Goal: Information Seeking & Learning: Learn about a topic

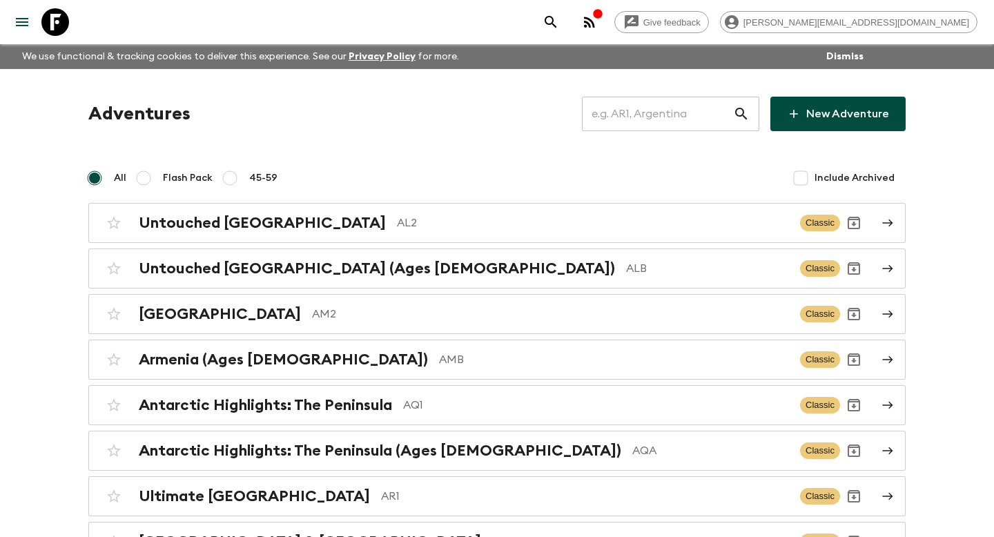
click at [718, 99] on input "text" at bounding box center [657, 114] width 151 height 39
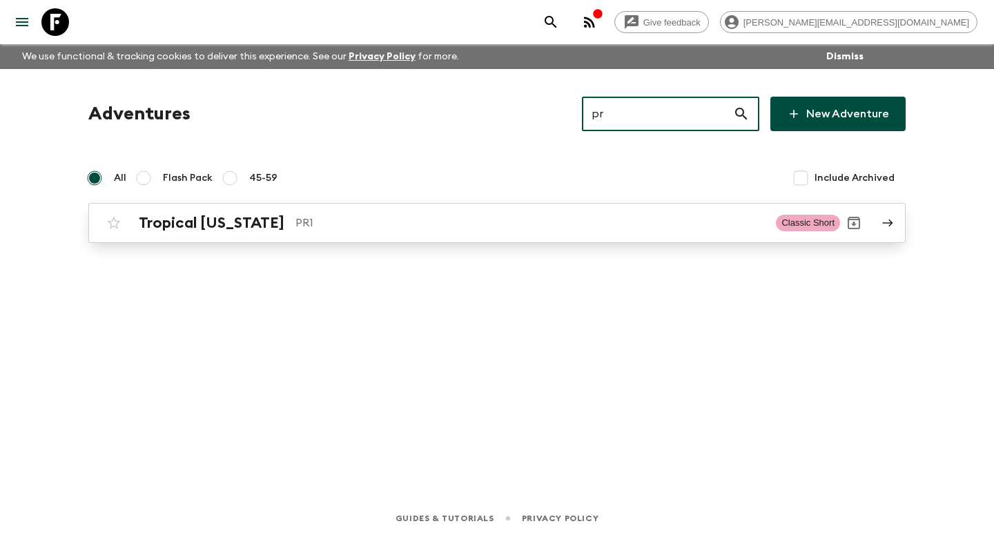
type input "pr"
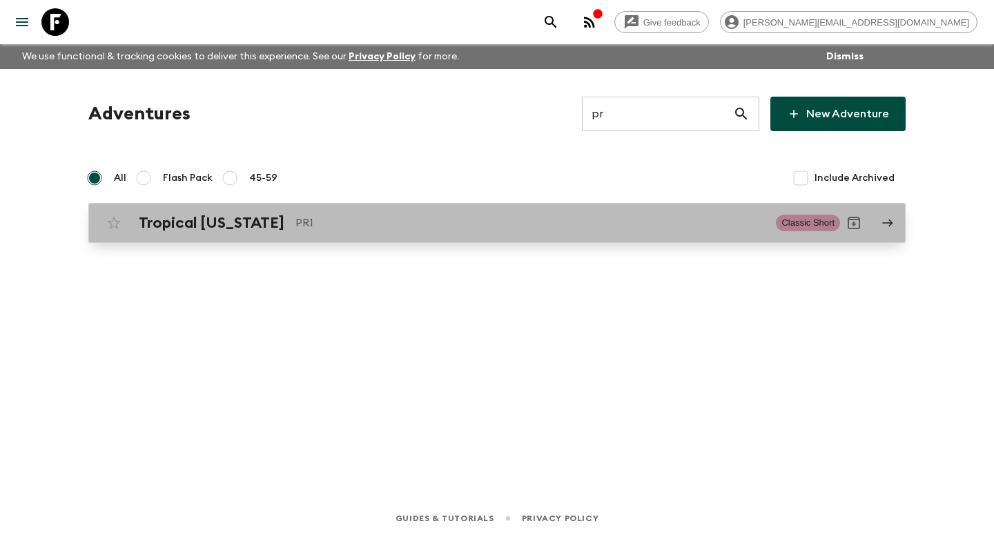
click at [585, 220] on p "PR1" at bounding box center [529, 223] width 469 height 17
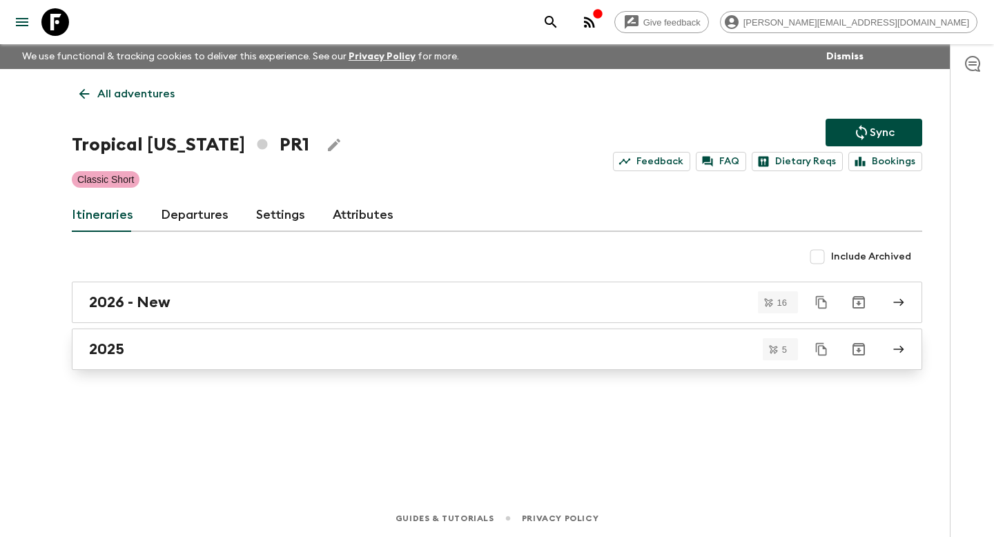
click at [517, 344] on div "2025" at bounding box center [484, 349] width 790 height 18
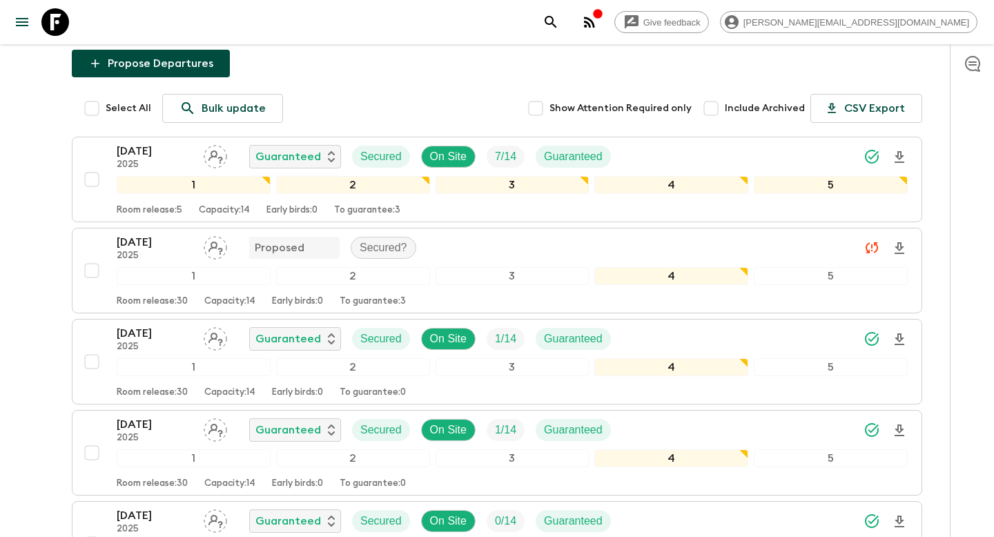
scroll to position [168, 0]
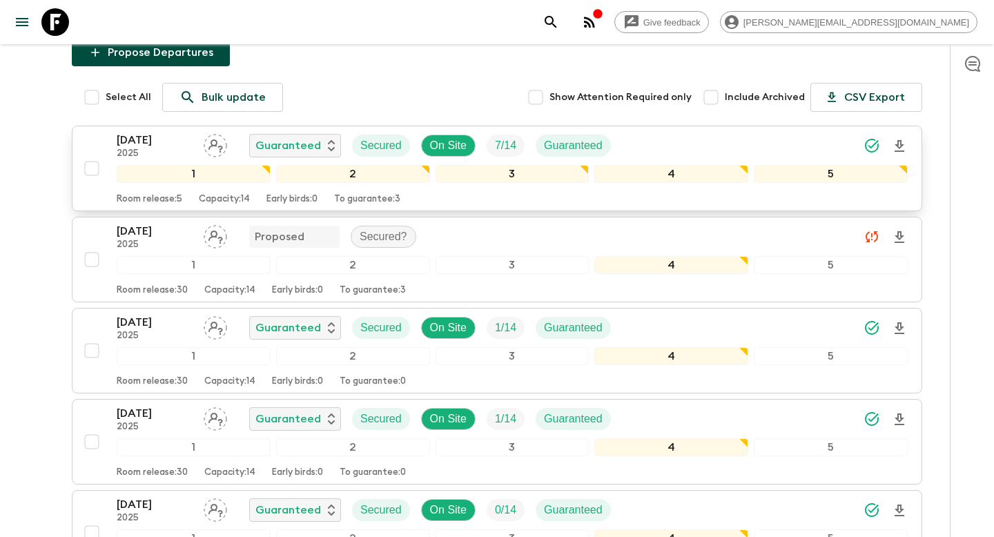
click at [564, 200] on div "Room release: 5 Capacity: 14 Early birds: 0 To guarantee: 3" at bounding box center [512, 196] width 791 height 17
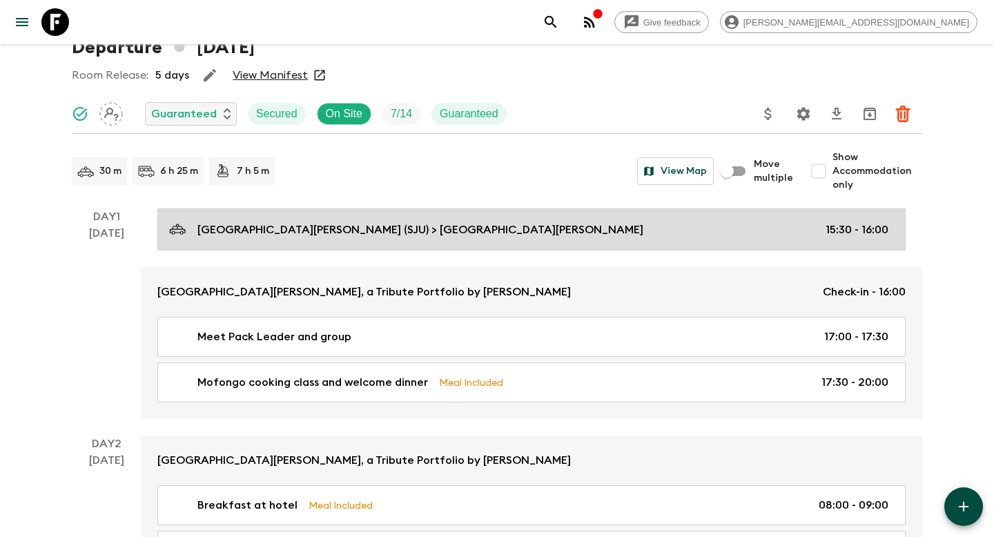
scroll to position [99, 0]
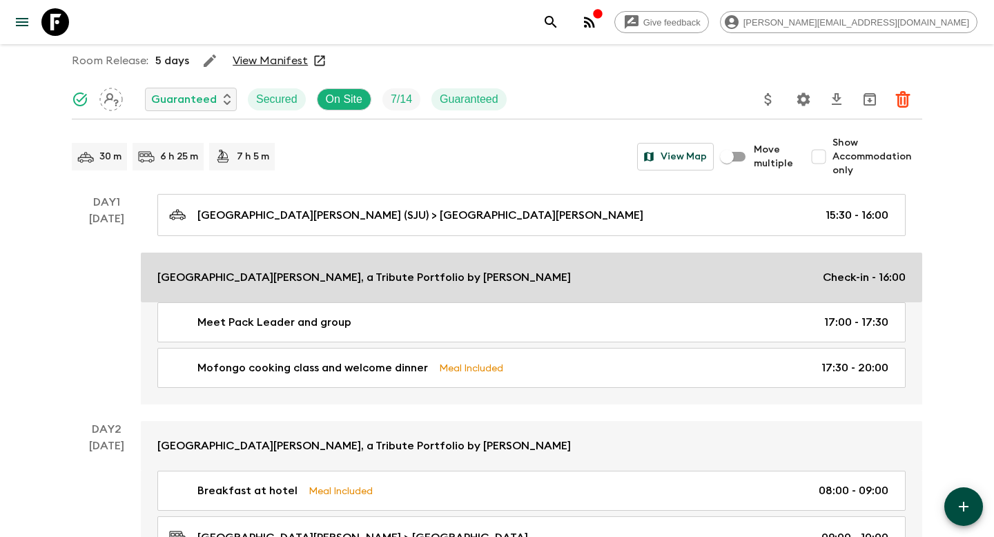
click at [461, 273] on div "[GEOGRAPHIC_DATA][PERSON_NAME], a Tribute Portfolio by Marriott Check-in - 16:00" at bounding box center [531, 277] width 748 height 17
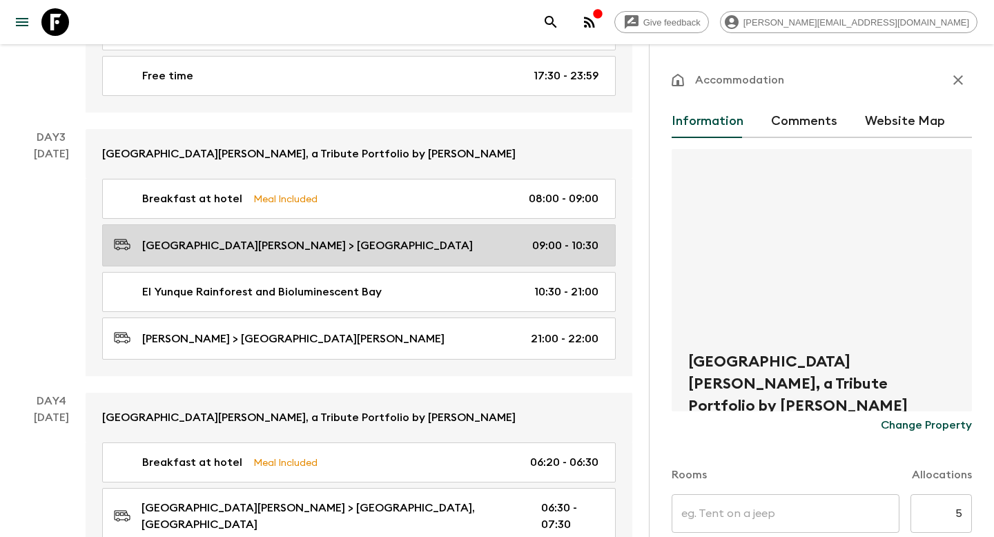
scroll to position [1138, 0]
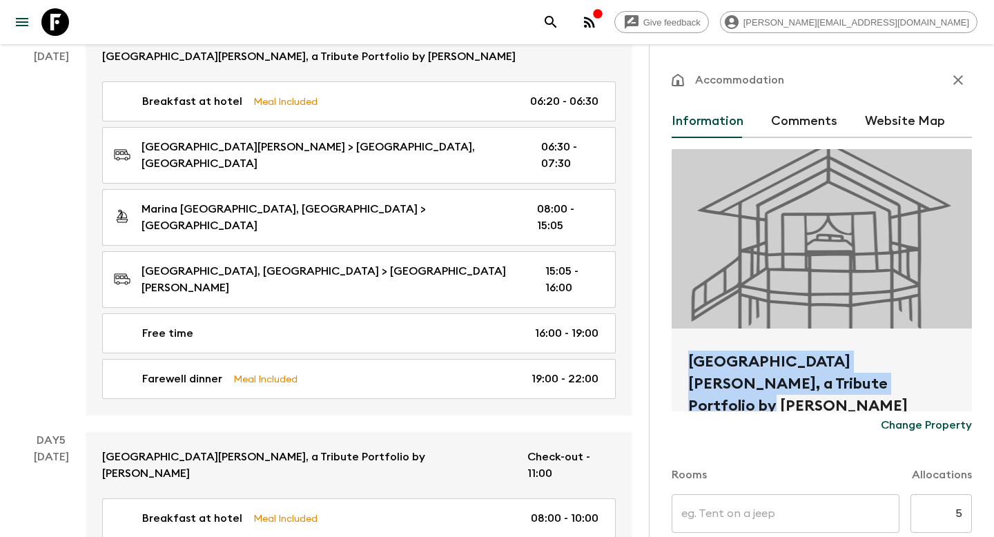
drag, startPoint x: 848, startPoint y: 394, endPoint x: 681, endPoint y: 351, distance: 172.6
click at [681, 351] on div "[GEOGRAPHIC_DATA][PERSON_NAME], a Tribute Portfolio by [PERSON_NAME]" at bounding box center [822, 370] width 300 height 83
copy h2 "[GEOGRAPHIC_DATA][PERSON_NAME], a Tribute Portfolio by [PERSON_NAME]"
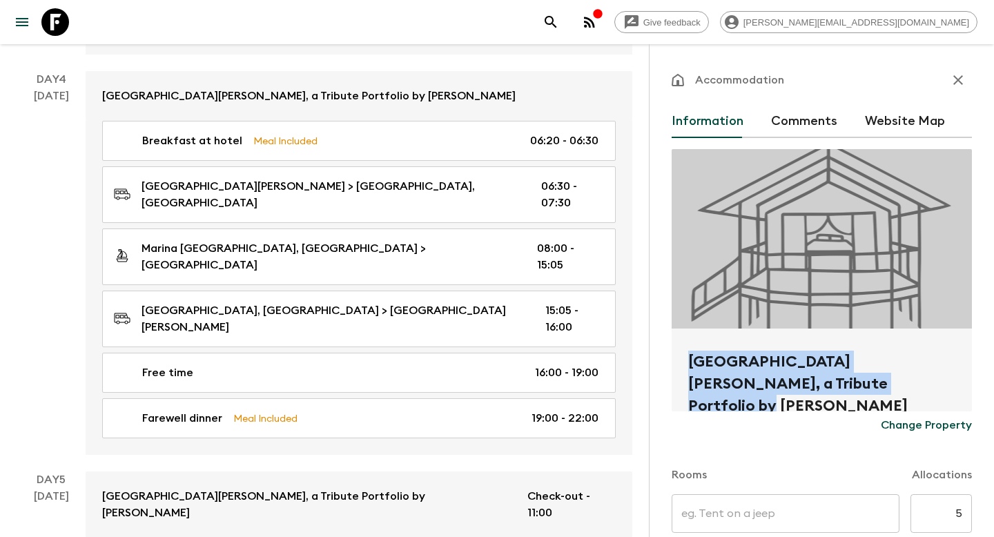
scroll to position [1082, 0]
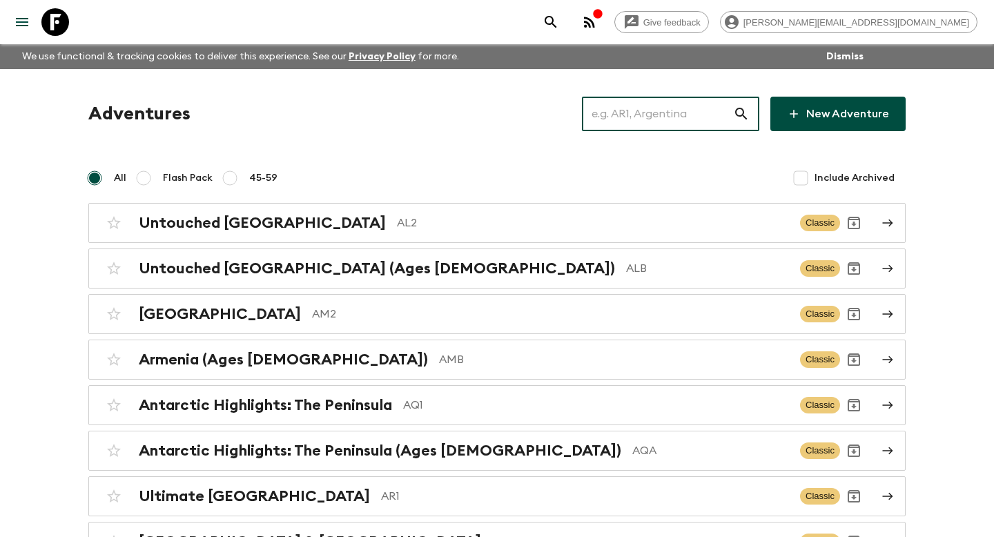
click at [637, 116] on input "text" at bounding box center [657, 114] width 151 height 39
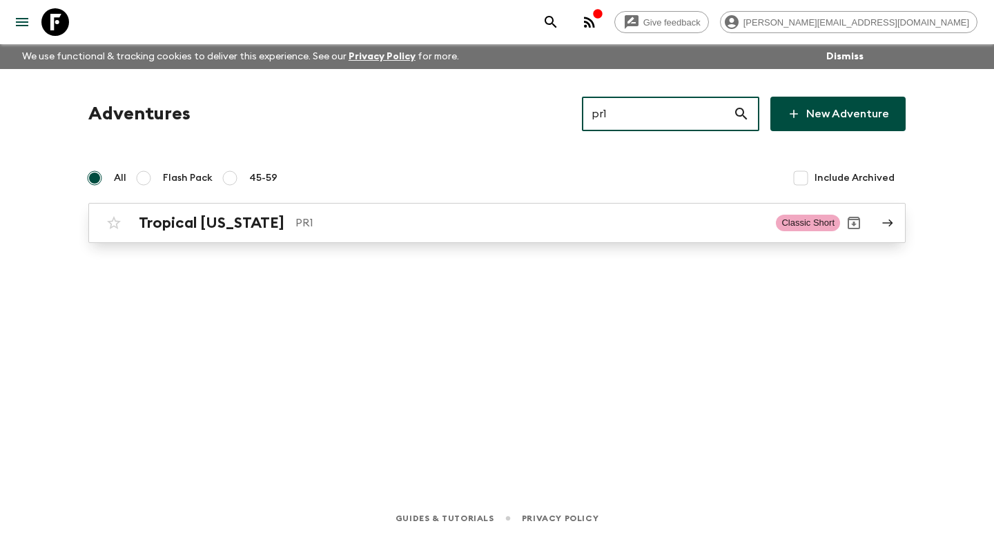
type input "pr1"
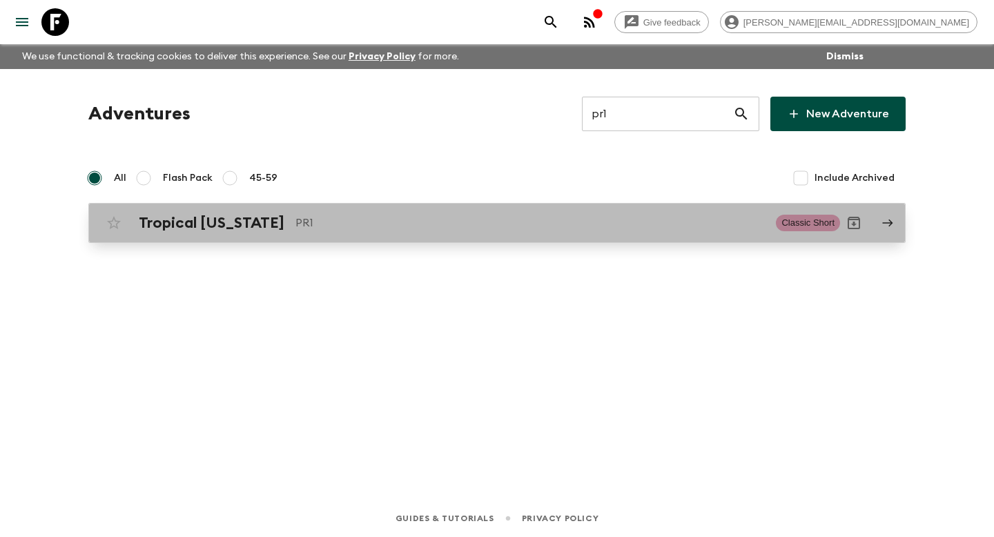
click at [595, 212] on div "Tropical [US_STATE] PR1 Classic Short" at bounding box center [470, 223] width 740 height 28
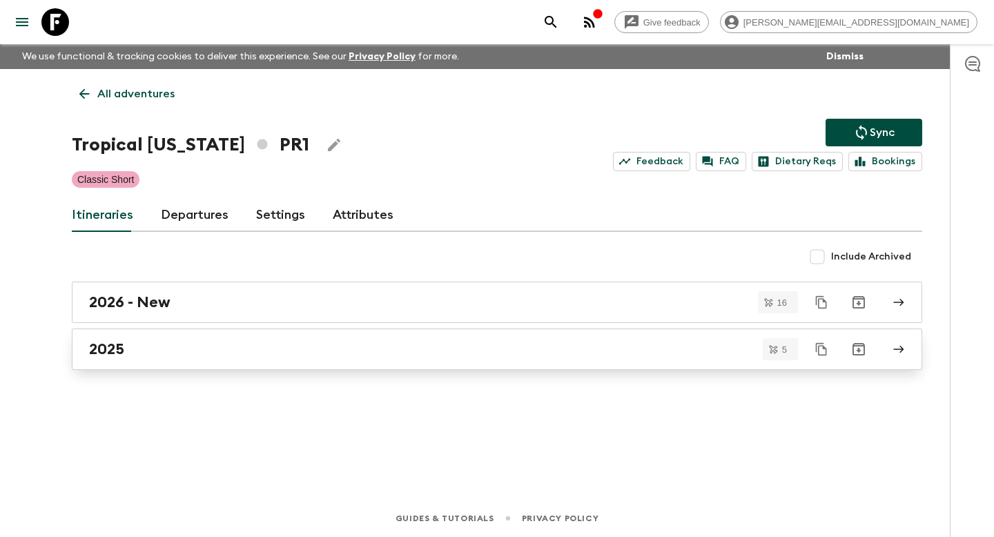
click at [498, 350] on div "2025" at bounding box center [484, 349] width 790 height 18
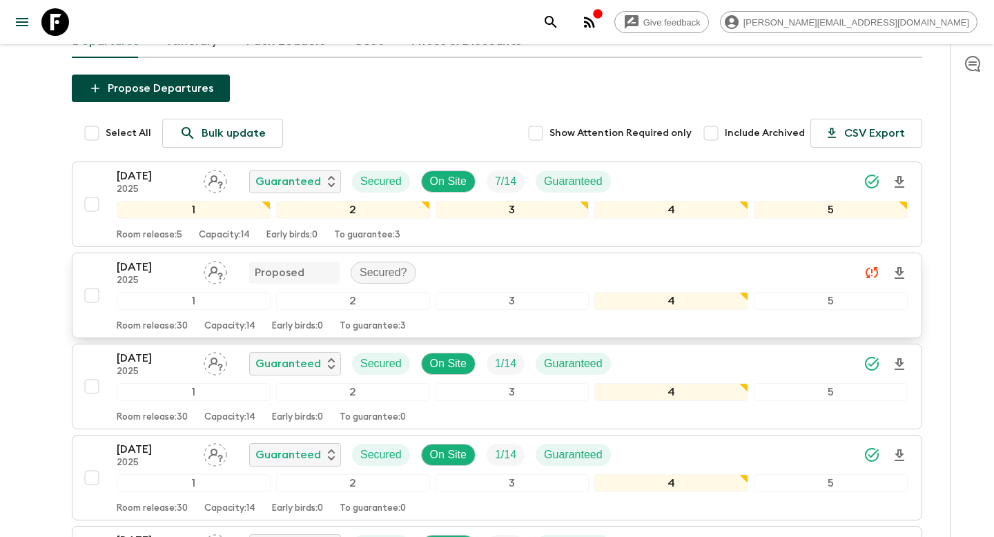
scroll to position [127, 0]
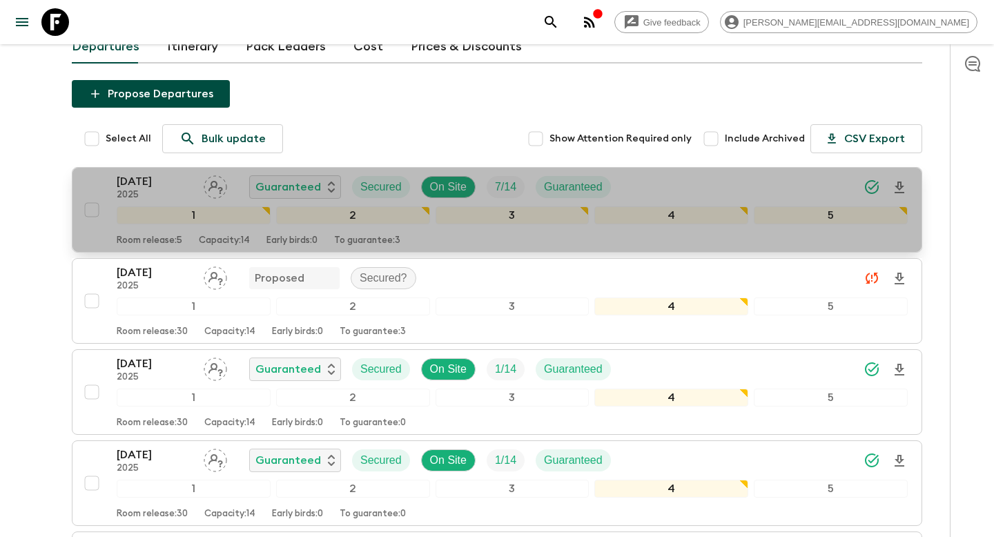
click at [506, 244] on div "Room release: 5 Capacity: 14 Early birds: 0 To guarantee: 3" at bounding box center [512, 238] width 791 height 17
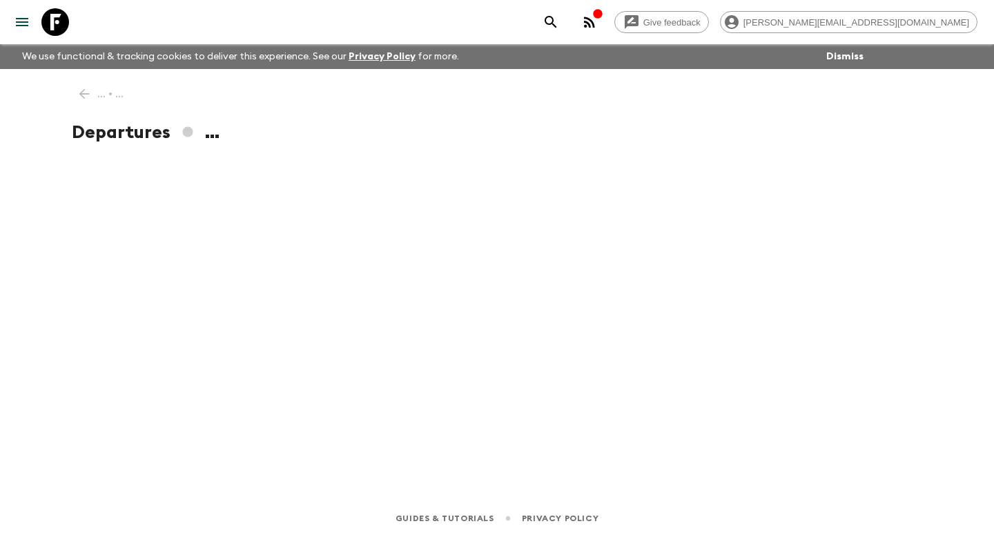
scroll to position [1, 0]
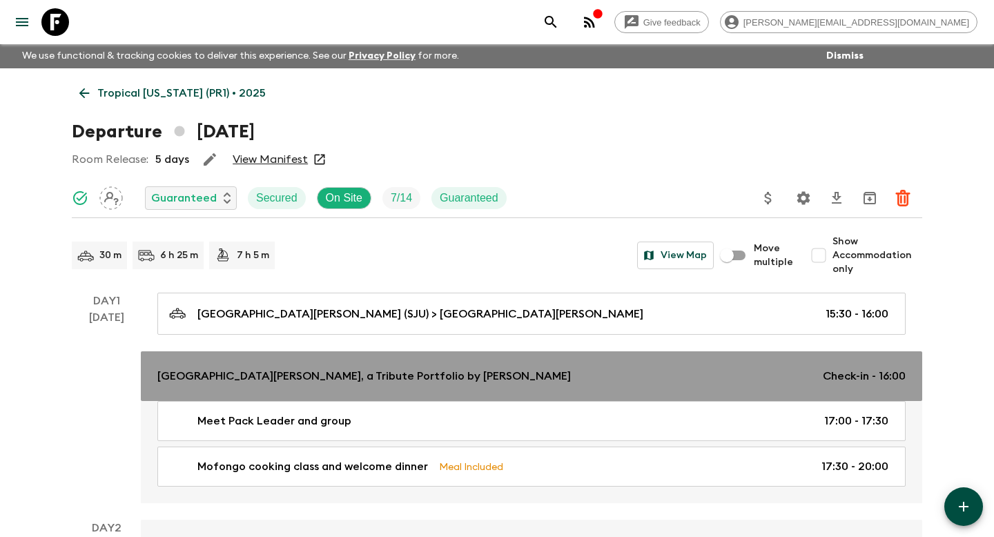
click at [454, 366] on link "[GEOGRAPHIC_DATA][PERSON_NAME], a Tribute Portfolio by Marriott Check-in - 16:00" at bounding box center [531, 376] width 781 height 50
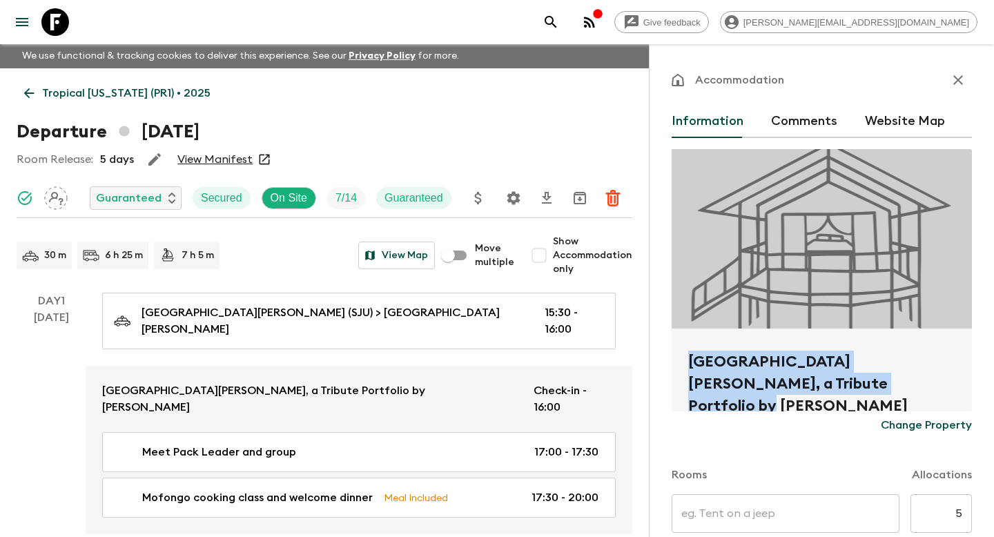
drag, startPoint x: 849, startPoint y: 385, endPoint x: 668, endPoint y: 361, distance: 182.5
click at [668, 361] on div "Accommodation Information Comments Website Map [GEOGRAPHIC_DATA][PERSON_NAME], …" at bounding box center [821, 312] width 345 height 537
copy h2 "[GEOGRAPHIC_DATA][PERSON_NAME], a Tribute Portfolio by [PERSON_NAME]"
